Goal: Check status: Check status

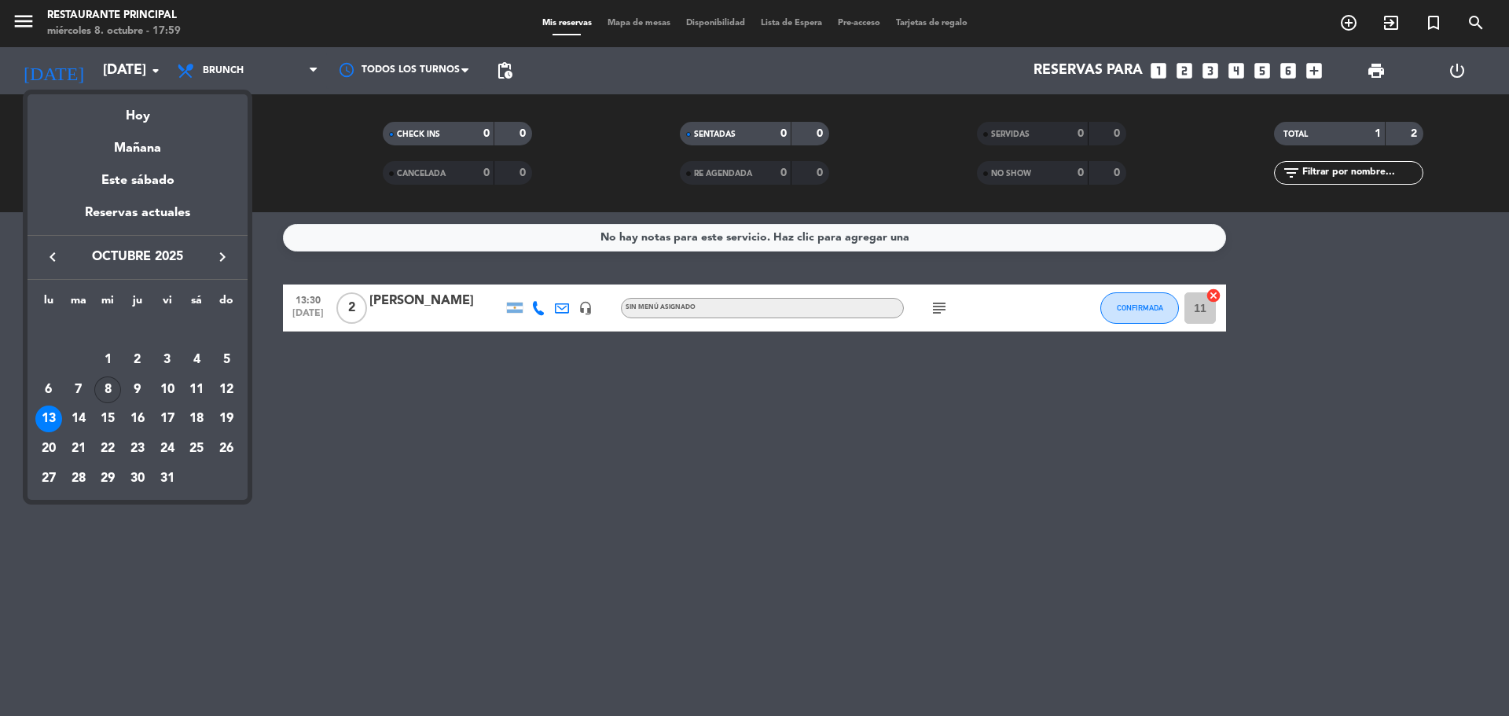
click at [106, 395] on div "8" at bounding box center [107, 390] width 27 height 27
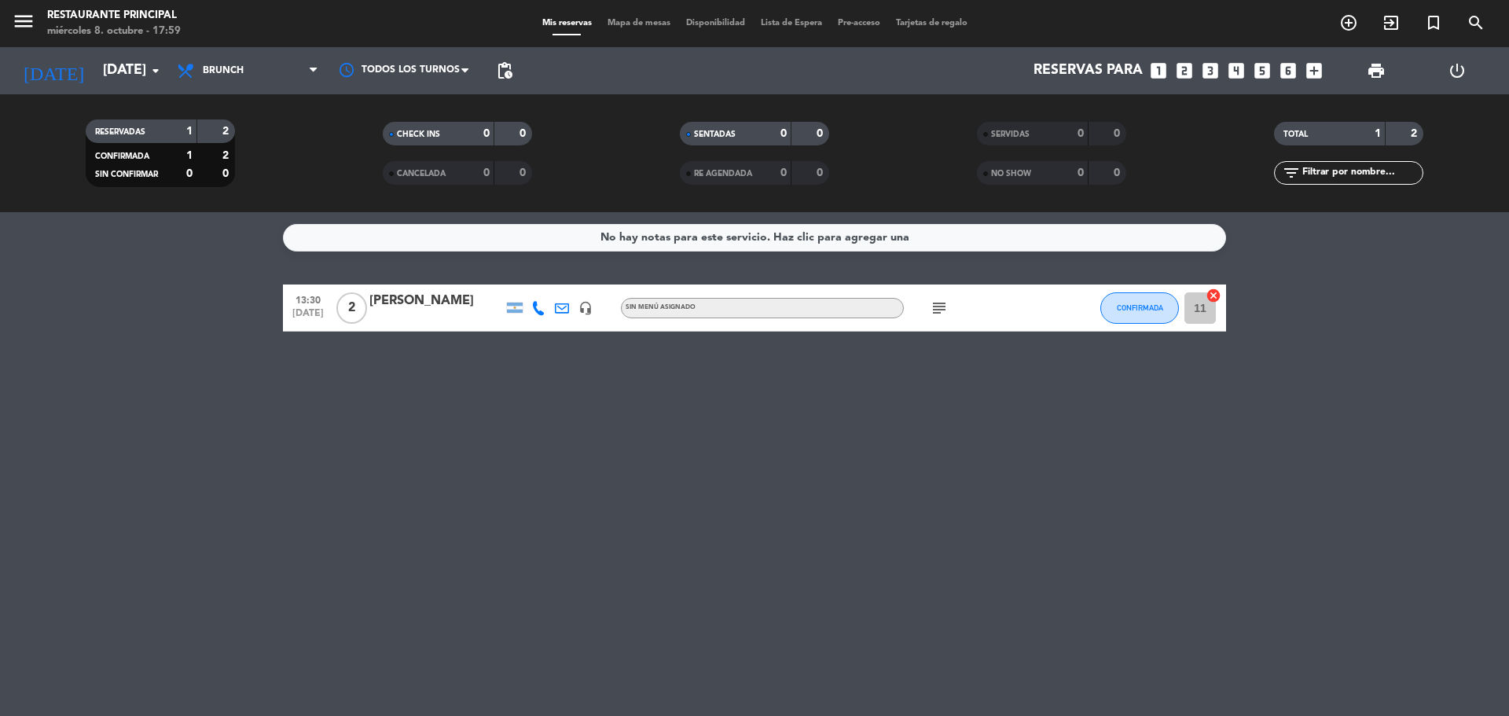
type input "[DATE]"
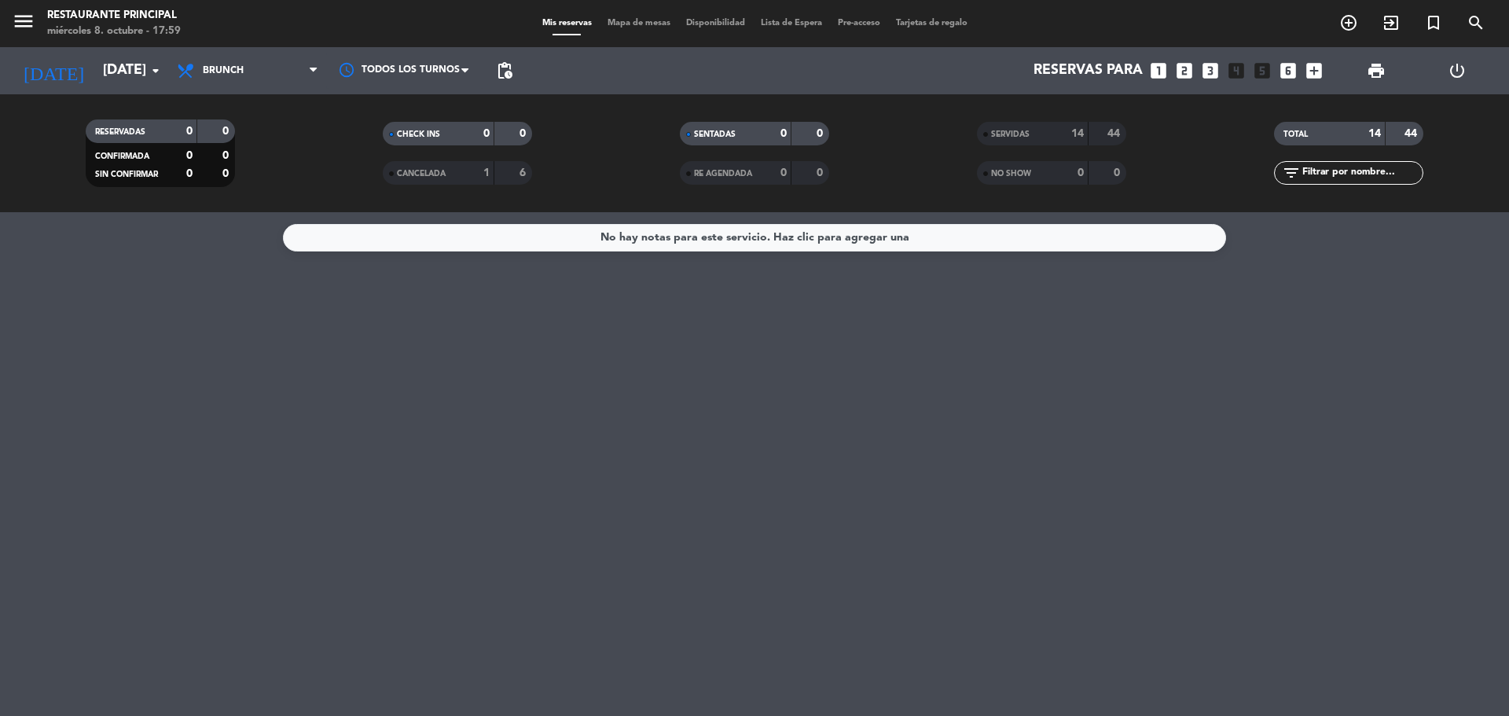
click at [203, 264] on div "No hay notas para este servicio. Haz clic para agregar una" at bounding box center [754, 464] width 1509 height 504
click at [712, 451] on div "No hay notas para este servicio. Haz clic para agregar una" at bounding box center [754, 464] width 1509 height 504
click at [233, 64] on span "Brunch" at bounding box center [247, 70] width 157 height 35
drag, startPoint x: 262, startPoint y: 204, endPoint x: 263, endPoint y: 195, distance: 8.7
click at [263, 203] on div "menu Restaurante Principal [DATE] 8. octubre - 18:00 Mis reservas Mapa de mesas…" at bounding box center [754, 106] width 1509 height 212
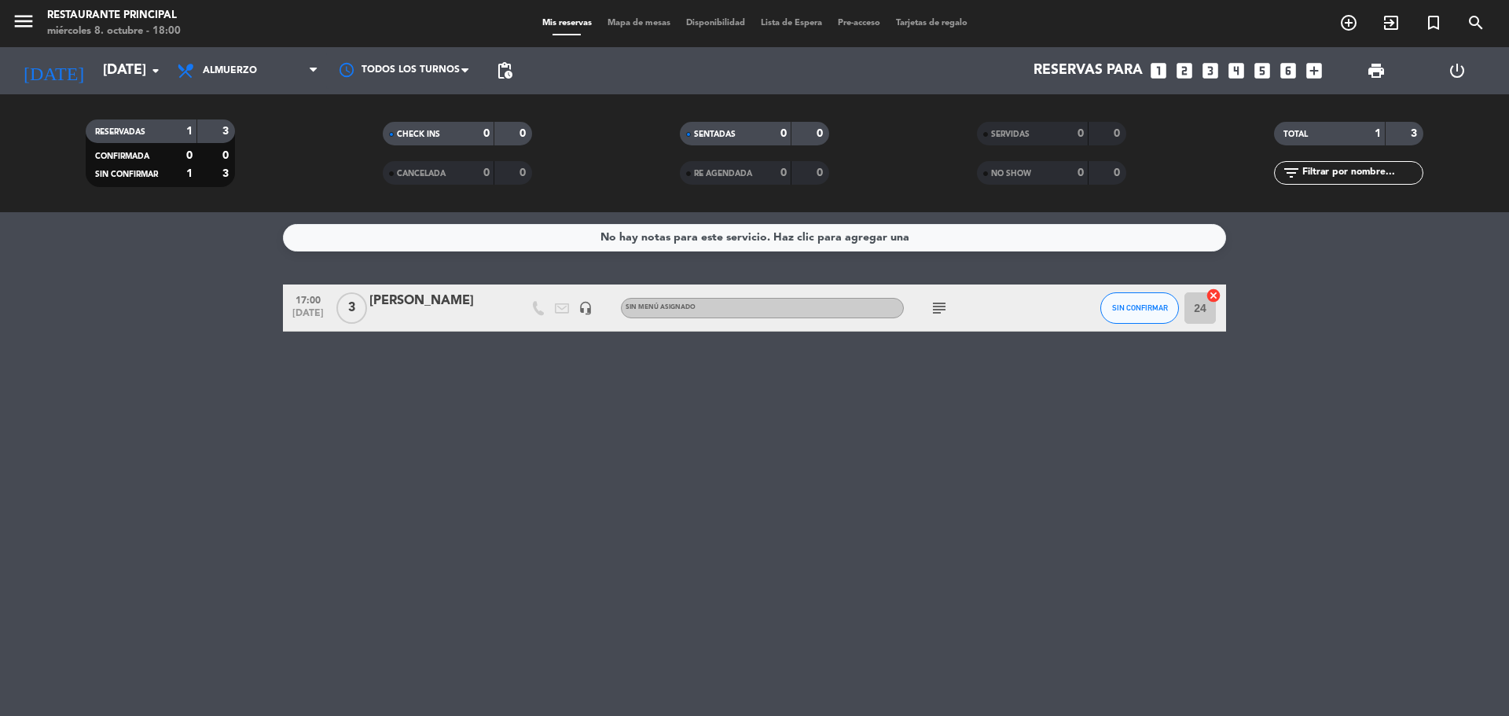
click at [292, 396] on div "No hay notas para este servicio. Haz clic para agregar una 17:00 [DATE] 3 [PERS…" at bounding box center [754, 464] width 1509 height 504
click at [623, 411] on div "No hay notas para este servicio. Haz clic para agregar una 17:00 [DATE] 3 [PERS…" at bounding box center [754, 464] width 1509 height 504
click at [638, 388] on div "No hay notas para este servicio. Haz clic para agregar una 17:00 [DATE] 3 [PERS…" at bounding box center [754, 464] width 1509 height 504
click at [943, 303] on icon "subject" at bounding box center [939, 308] width 19 height 19
click at [951, 476] on div "No hay notas para este servicio. Haz clic para agregar una 17:00 [DATE] 3 [PERS…" at bounding box center [754, 464] width 1509 height 504
